Goal: Task Accomplishment & Management: Manage account settings

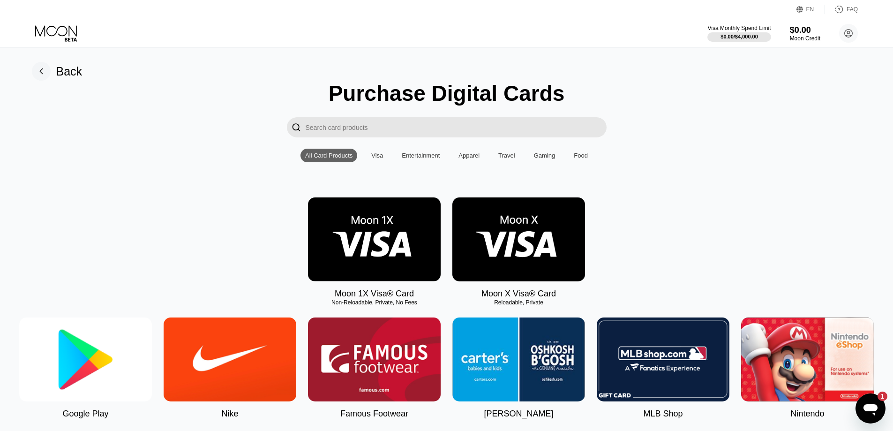
click at [63, 70] on div "Back" at bounding box center [69, 72] width 26 height 14
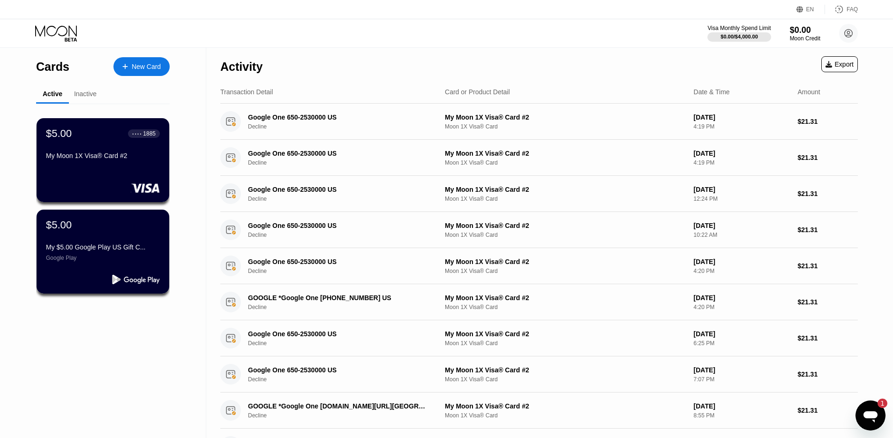
click at [83, 91] on div "Inactive" at bounding box center [85, 94] width 23 height 8
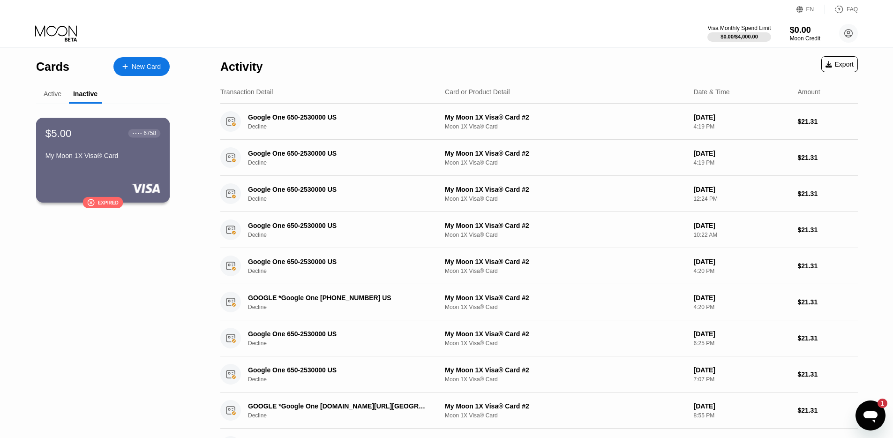
click at [118, 135] on div "$5.00 ● ● ● ● 6758" at bounding box center [102, 133] width 115 height 12
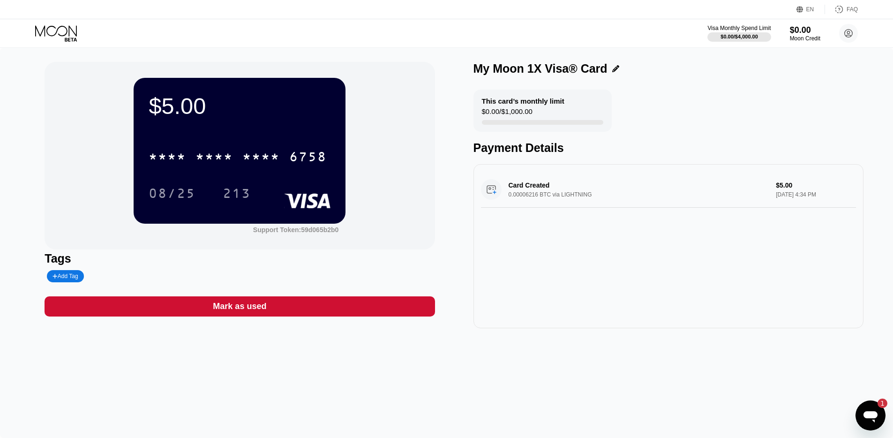
click at [611, 70] on div at bounding box center [614, 68] width 12 height 7
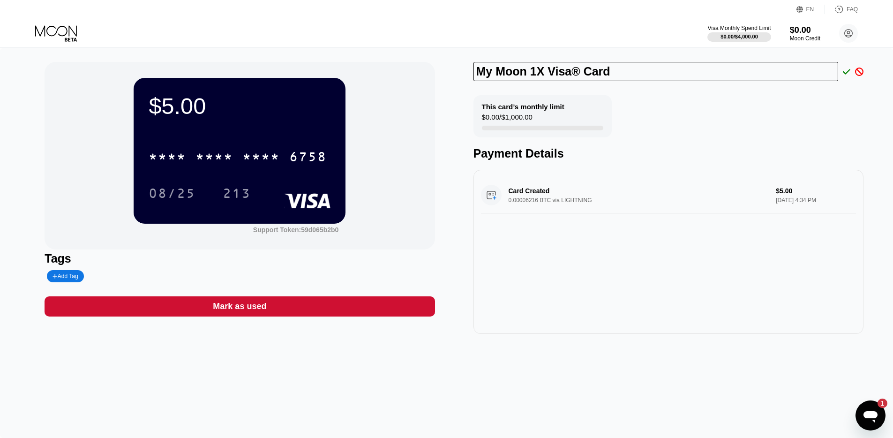
click at [856, 68] on icon at bounding box center [859, 72] width 8 height 8
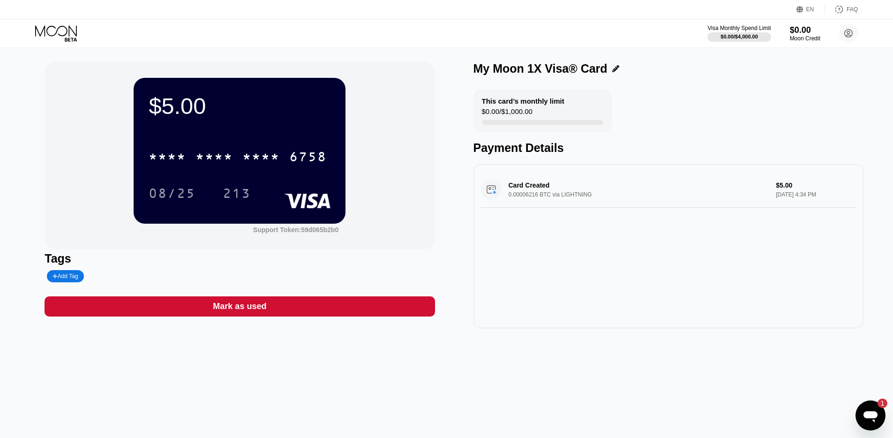
click at [72, 30] on icon at bounding box center [56, 30] width 42 height 11
